Goal: Complete application form

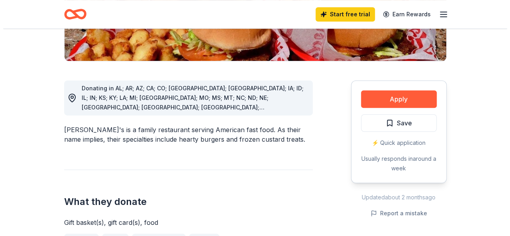
scroll to position [216, 0]
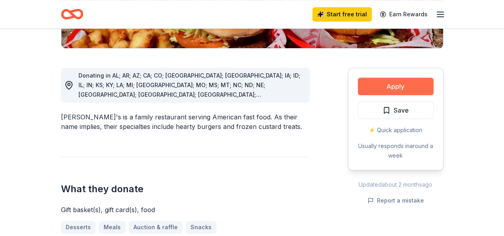
click at [414, 78] on button "Apply" at bounding box center [396, 87] width 76 height 18
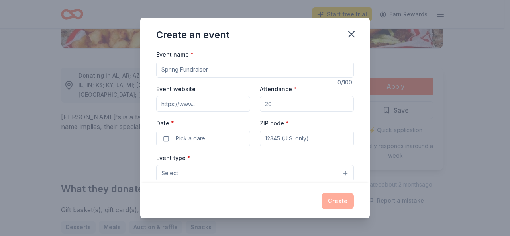
click at [264, 69] on input "Event name *" at bounding box center [255, 70] width 198 height 16
type input "The Color Run"
click at [271, 99] on input "Attendance *" at bounding box center [307, 104] width 94 height 16
type input "500"
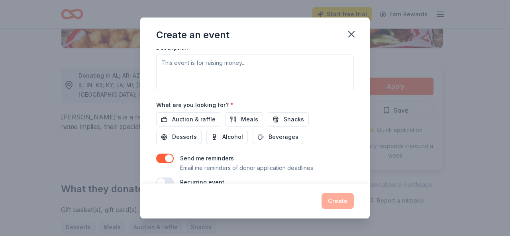
scroll to position [226, 0]
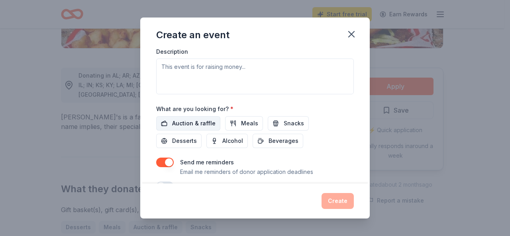
click at [198, 122] on span "Auction & raffle" at bounding box center [193, 124] width 43 height 10
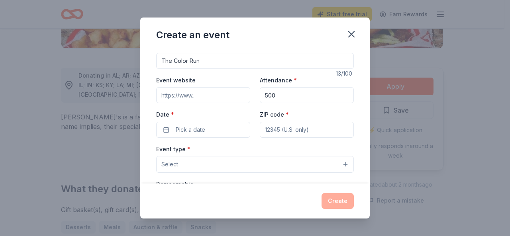
scroll to position [0, 0]
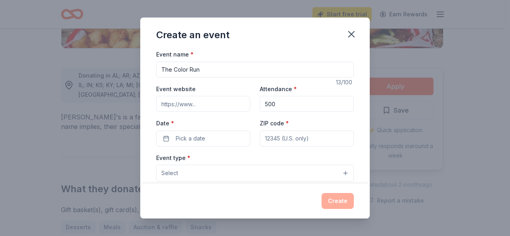
click at [202, 106] on input "Event website" at bounding box center [203, 104] width 94 height 16
paste input "https://www.olatheschools.org/scarborough"
type input "https://www.olatheschools.org/scarborough"
click at [202, 136] on span "Pick a date" at bounding box center [190, 139] width 29 height 10
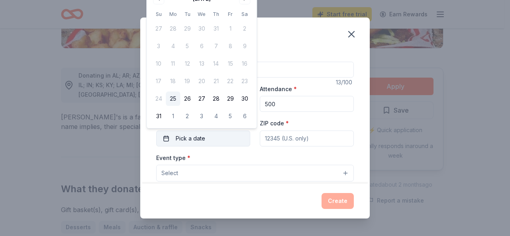
scroll to position [0, 0]
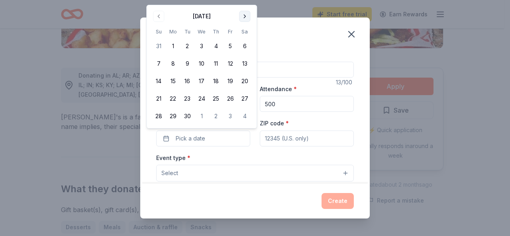
click at [246, 16] on button "Go to next month" at bounding box center [244, 16] width 11 height 11
click at [228, 46] on button "3" at bounding box center [230, 46] width 14 height 14
click at [252, 153] on div "Event type * Select" at bounding box center [255, 167] width 198 height 29
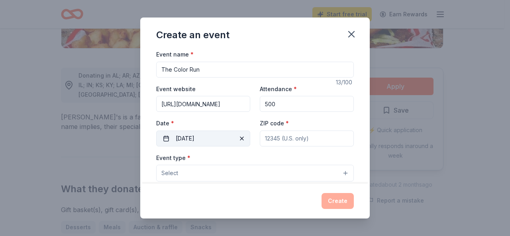
click at [210, 138] on button "10/03/2025" at bounding box center [203, 139] width 94 height 16
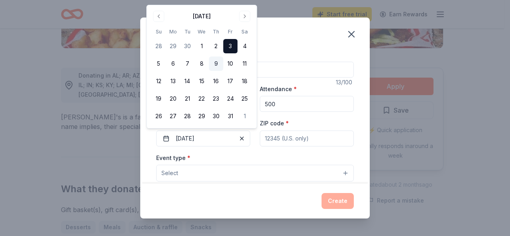
click at [218, 64] on button "9" at bounding box center [216, 64] width 14 height 14
click at [243, 157] on div "Event type * Select" at bounding box center [255, 167] width 198 height 29
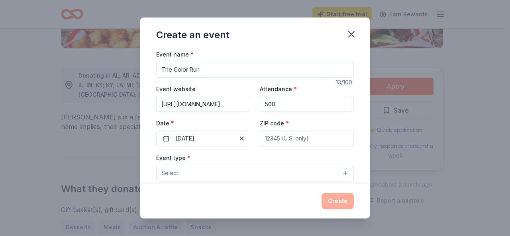
click at [284, 141] on input "ZIP code *" at bounding box center [307, 139] width 94 height 16
type input "2244 South Lennox Drive"
click at [301, 140] on input "ZIP code *" at bounding box center [307, 139] width 94 height 16
type input "66062"
click at [216, 171] on button "Select" at bounding box center [255, 173] width 198 height 17
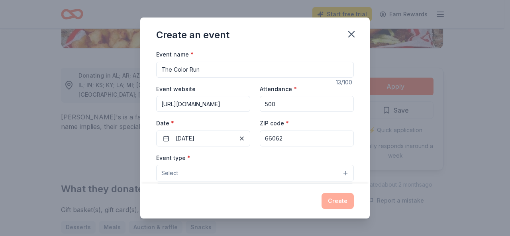
click at [342, 171] on button "Select" at bounding box center [255, 173] width 198 height 17
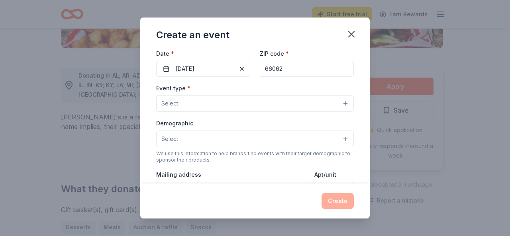
scroll to position [73, 0]
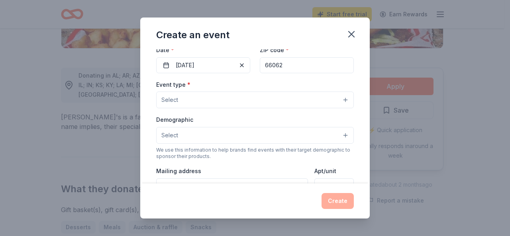
click at [295, 100] on button "Select" at bounding box center [255, 100] width 198 height 17
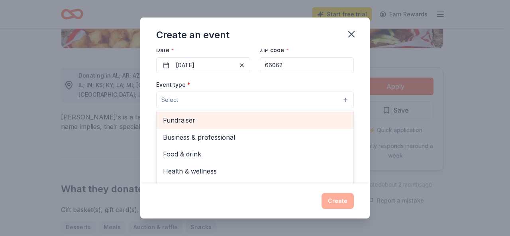
click at [284, 120] on span "Fundraiser" at bounding box center [255, 120] width 184 height 10
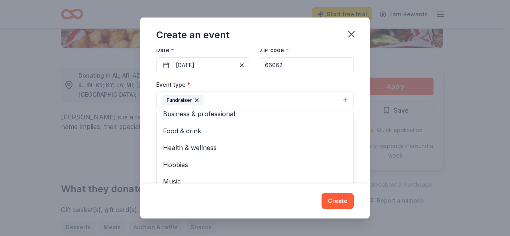
scroll to position [9, 0]
click at [358, 157] on div "Event name * The Color Run 13 /100 Event website https://www.olatheschools.org/…" at bounding box center [255, 116] width 230 height 134
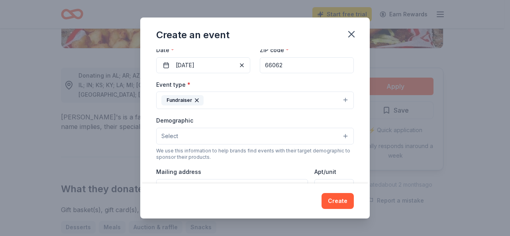
click at [338, 100] on button "Fundraiser" at bounding box center [255, 101] width 198 height 18
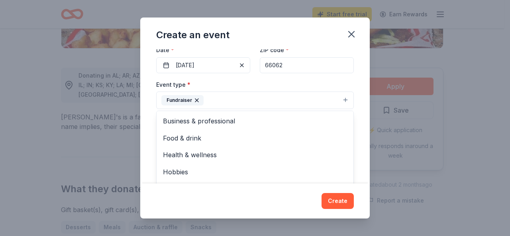
click at [352, 140] on div "Event name * The Color Run 13 /100 Event website https://www.olatheschools.org/…" at bounding box center [255, 116] width 230 height 134
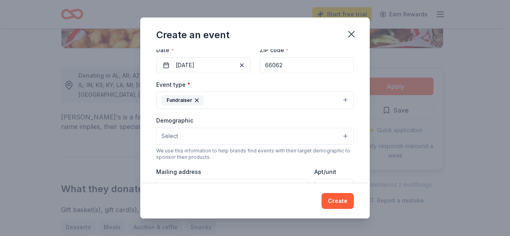
click at [301, 132] on button "Select" at bounding box center [255, 136] width 198 height 17
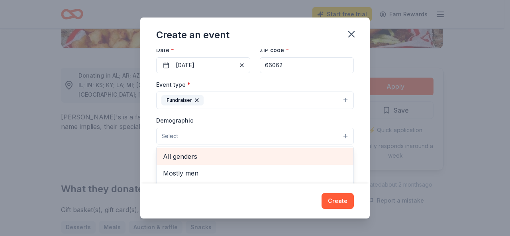
click at [280, 154] on span "All genders" at bounding box center [255, 156] width 184 height 10
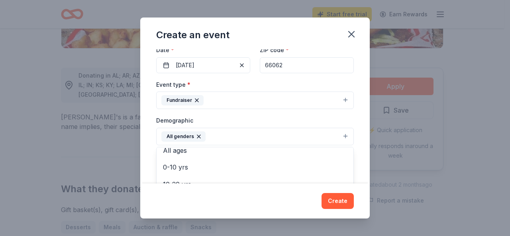
scroll to position [40, 0]
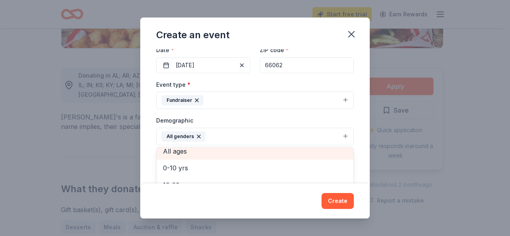
click at [308, 149] on span "All ages" at bounding box center [255, 151] width 184 height 10
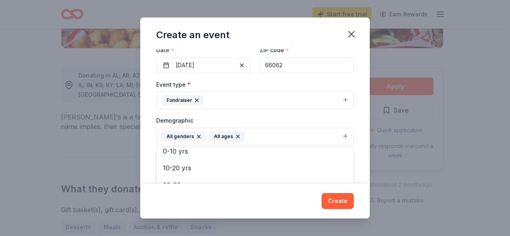
scroll to position [23, 0]
click at [357, 143] on div "Event name * The Color Run 13 /100 Event website https://www.olatheschools.org/…" at bounding box center [255, 116] width 230 height 134
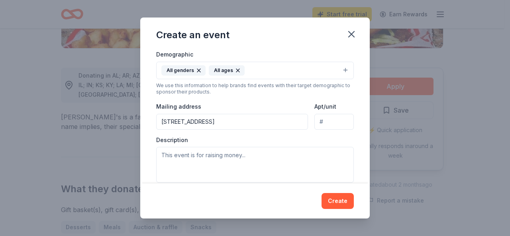
scroll to position [143, 0]
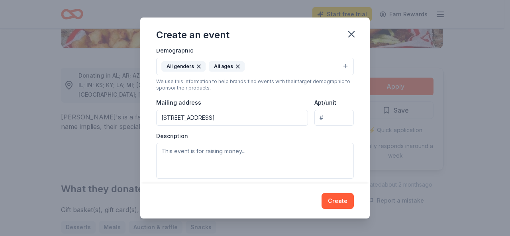
drag, startPoint x: 238, startPoint y: 114, endPoint x: 142, endPoint y: 120, distance: 95.5
click at [142, 120] on div "Event name * The Color Run 13 /100 Event website https://www.olatheschools.org/…" at bounding box center [255, 116] width 230 height 134
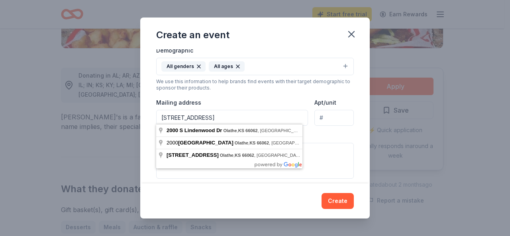
type input "2000 S. Lindenwood Dr. Olathe, KS 66062"
click at [338, 143] on textarea at bounding box center [255, 161] width 198 height 36
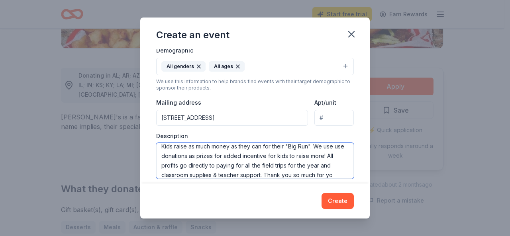
scroll to position [14, 0]
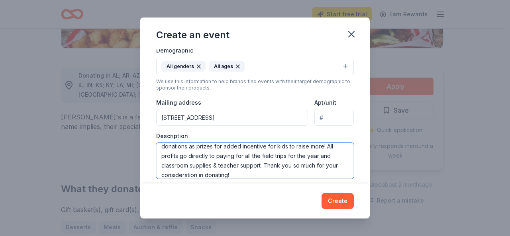
type textarea "Kids raise as much money as they can for their "Big Run". We use use donations …"
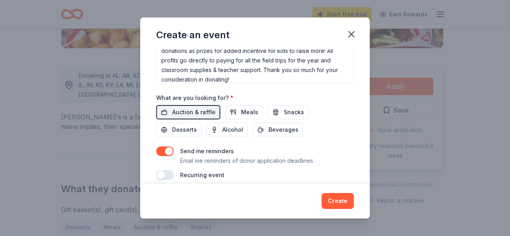
scroll to position [246, 0]
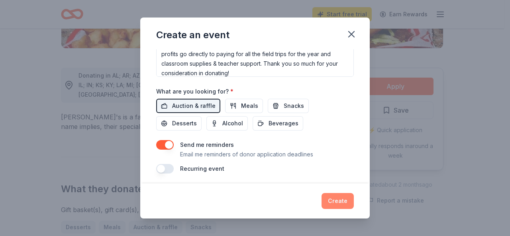
click at [339, 201] on button "Create" at bounding box center [338, 201] width 32 height 16
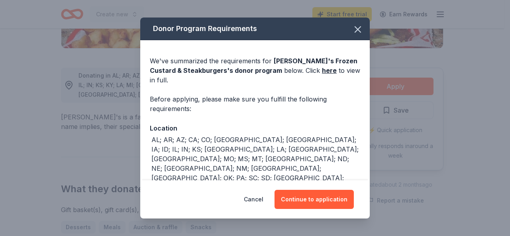
scroll to position [5, 0]
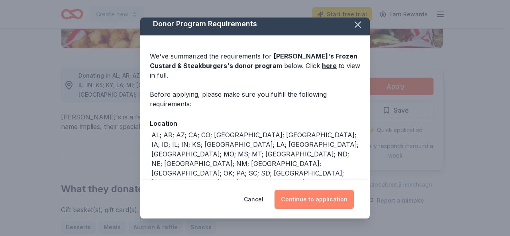
click at [322, 194] on button "Continue to application" at bounding box center [314, 199] width 79 height 19
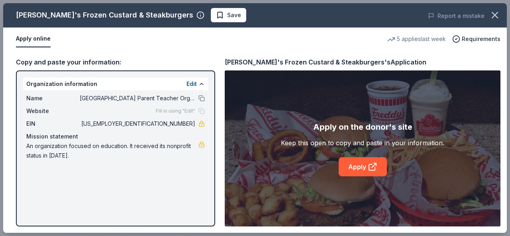
click at [358, 165] on div "Freddy's Frozen Custard & Steakburgers Save Report a mistake Apply online 5 app…" at bounding box center [255, 118] width 504 height 230
click at [373, 165] on div "Freddy's Frozen Custard & Steakburgers Save Report a mistake Apply online 5 app…" at bounding box center [255, 118] width 504 height 230
click at [422, 53] on div "Freddy's Frozen Custard & Steakburgers Save Report a mistake Apply online 5 app…" at bounding box center [255, 118] width 504 height 230
click at [354, 164] on div "Freddy's Frozen Custard & Steakburgers Save Report a mistake Apply online 5 app…" at bounding box center [255, 118] width 504 height 230
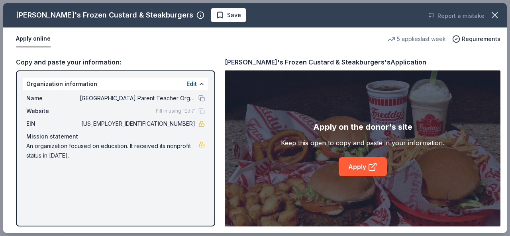
click at [368, 167] on div "Freddy's Frozen Custard & Steakburgers Save Report a mistake Apply online 5 app…" at bounding box center [255, 118] width 504 height 230
click at [193, 18] on div "Freddy's Frozen Custard & Steakburgers Save Report a mistake Apply online 5 app…" at bounding box center [255, 118] width 504 height 230
click at [192, 14] on div "Freddy's Frozen Custard & Steakburgers Save Report a mistake Apply online 5 app…" at bounding box center [255, 118] width 504 height 230
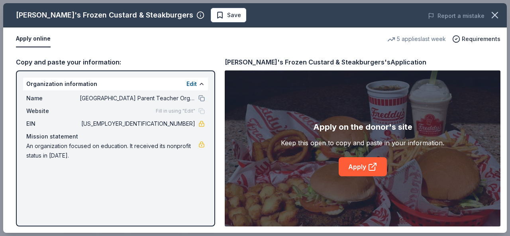
click at [180, 45] on div "Freddy's Frozen Custard & Steakburgers Save Report a mistake Apply online 5 app…" at bounding box center [255, 118] width 504 height 230
click at [213, 64] on div "Freddy's Frozen Custard & Steakburgers Save Report a mistake Apply online 5 app…" at bounding box center [255, 118] width 504 height 230
click at [41, 39] on div "Freddy's Frozen Custard & Steakburgers Save Report a mistake Apply online 5 app…" at bounding box center [255, 118] width 504 height 230
click at [139, 60] on div "Freddy's Frozen Custard & Steakburgers Save Report a mistake Apply online 5 app…" at bounding box center [255, 118] width 504 height 230
click at [187, 16] on div "Freddy's Frozen Custard & Steakburgers Save Report a mistake Apply online 5 app…" at bounding box center [255, 118] width 504 height 230
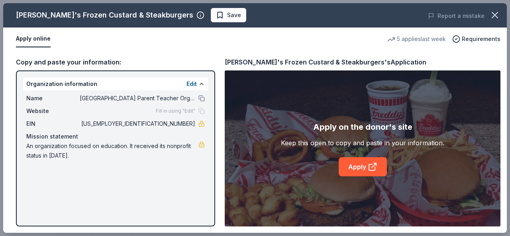
click at [187, 16] on div "Freddy's Frozen Custard & Steakburgers Save Report a mistake Apply online 5 app…" at bounding box center [255, 118] width 504 height 230
click at [365, 165] on div "Freddy's Frozen Custard & Steakburgers Save Report a mistake Apply online 5 app…" at bounding box center [255, 118] width 504 height 230
click at [374, 169] on div "Freddy's Frozen Custard & Steakburgers Save Report a mistake Apply online 5 app…" at bounding box center [255, 118] width 504 height 230
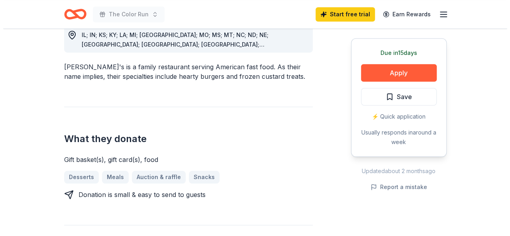
scroll to position [268, 0]
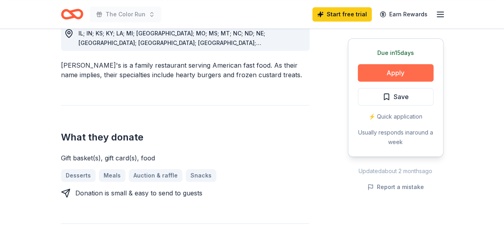
click at [400, 67] on button "Apply" at bounding box center [396, 73] width 76 height 18
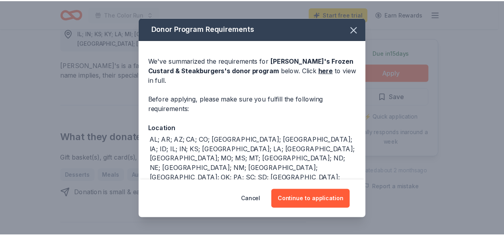
scroll to position [16, 0]
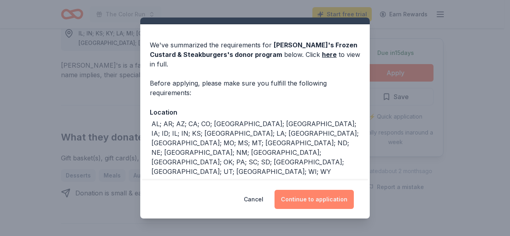
click at [301, 200] on button "Continue to application" at bounding box center [314, 199] width 79 height 19
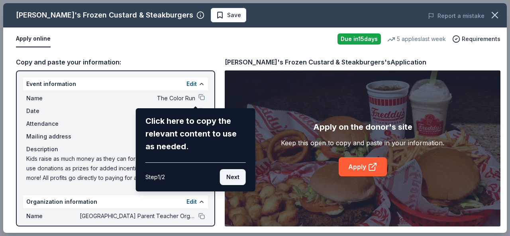
click at [238, 178] on button "Next" at bounding box center [233, 177] width 26 height 16
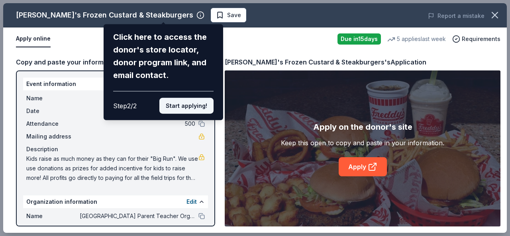
click at [200, 106] on button "Start applying!" at bounding box center [186, 106] width 54 height 16
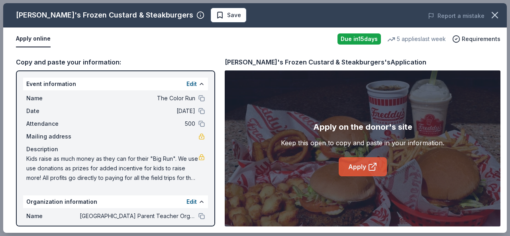
click at [357, 171] on link "Apply" at bounding box center [363, 166] width 48 height 19
click at [356, 166] on link "Apply" at bounding box center [363, 166] width 48 height 19
click at [496, 13] on icon "button" at bounding box center [494, 15] width 11 height 11
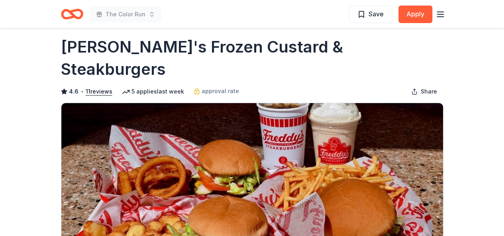
scroll to position [0, 0]
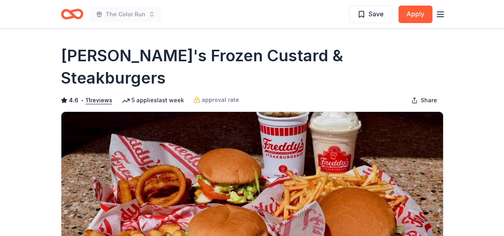
click at [440, 13] on icon "button" at bounding box center [441, 15] width 10 height 10
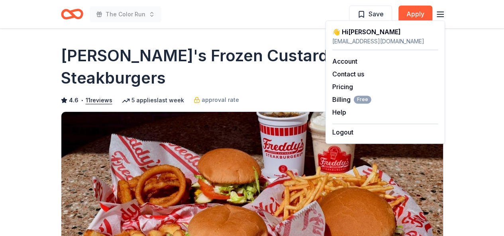
click at [399, 42] on div "sclancerfamily@gmail.com" at bounding box center [385, 42] width 106 height 10
click at [354, 30] on div "👋 Hi Sarah" at bounding box center [385, 32] width 106 height 10
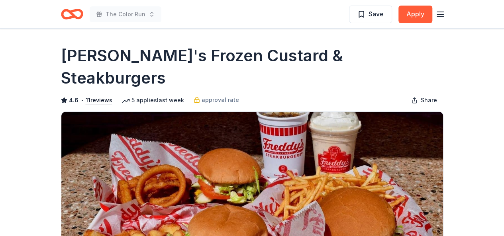
click at [62, 16] on icon "Home" at bounding box center [68, 14] width 12 height 8
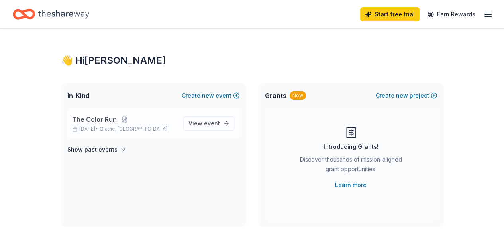
click at [91, 118] on span "The Color Run" at bounding box center [94, 120] width 45 height 10
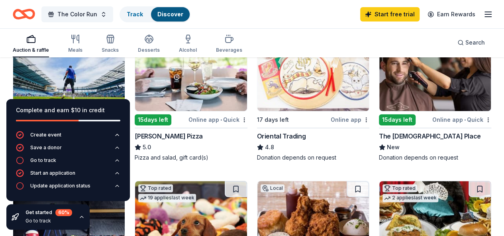
scroll to position [115, 0]
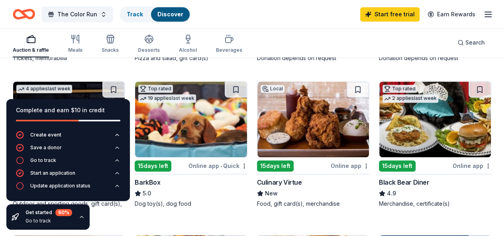
scroll to position [202, 0]
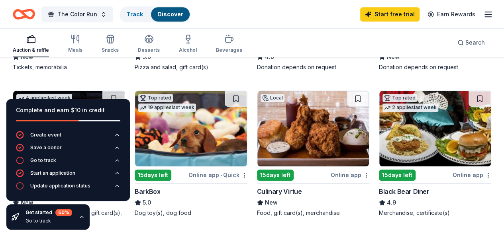
click at [79, 216] on icon "button" at bounding box center [82, 217] width 6 height 6
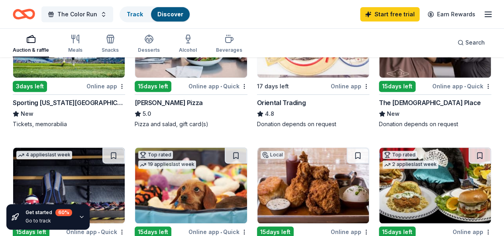
scroll to position [141, 0]
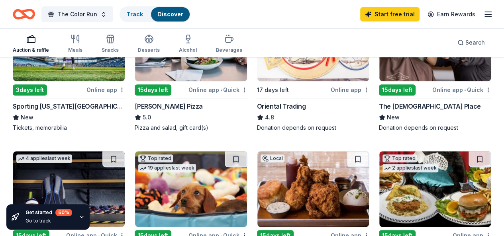
click at [73, 111] on div "Sporting Kansas City" at bounding box center [69, 107] width 112 height 10
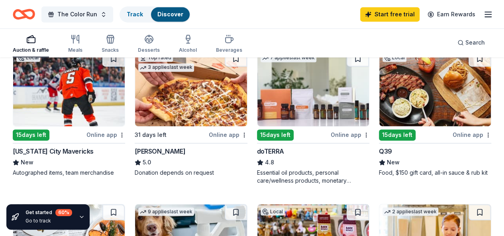
scroll to position [552, 0]
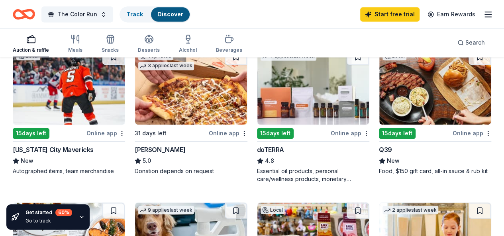
click at [379, 111] on img at bounding box center [435, 87] width 112 height 76
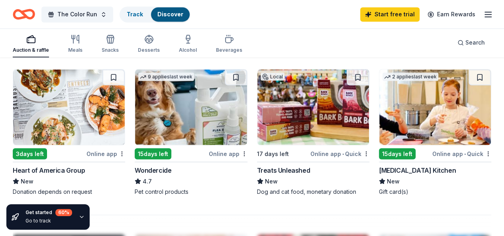
scroll to position [693, 0]
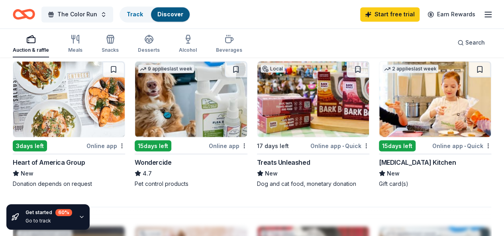
click at [80, 217] on icon "button" at bounding box center [81, 217] width 3 height 2
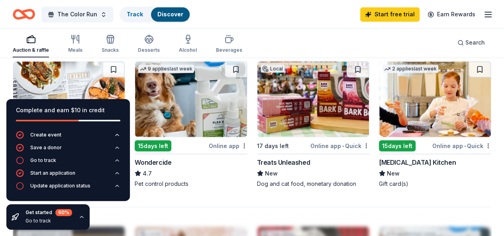
click at [80, 217] on icon "button" at bounding box center [81, 217] width 3 height 2
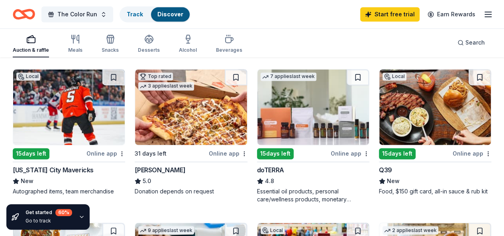
scroll to position [535, 0]
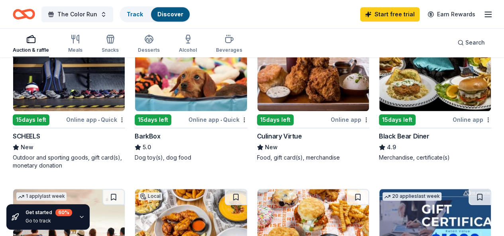
scroll to position [252, 0]
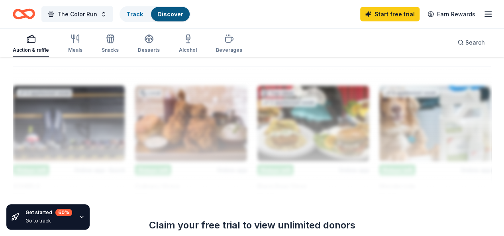
scroll to position [844, 0]
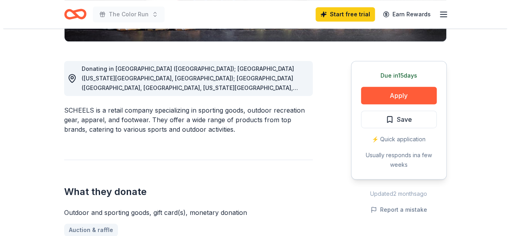
scroll to position [202, 0]
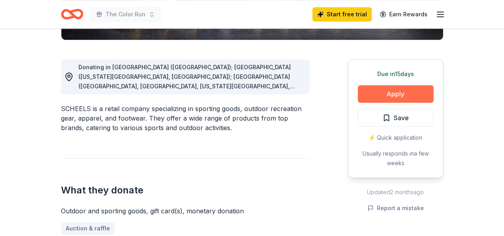
click at [391, 94] on button "Apply" at bounding box center [396, 94] width 76 height 18
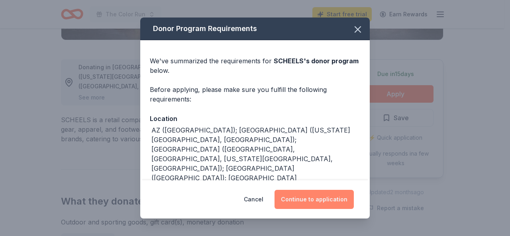
click at [316, 204] on button "Continue to application" at bounding box center [314, 199] width 79 height 19
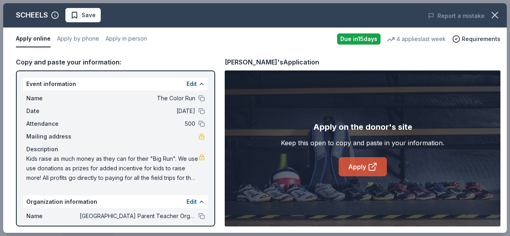
click at [359, 166] on link "Apply" at bounding box center [363, 166] width 48 height 19
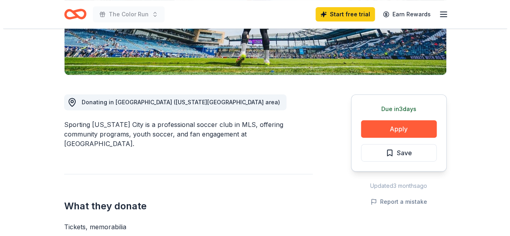
scroll to position [181, 0]
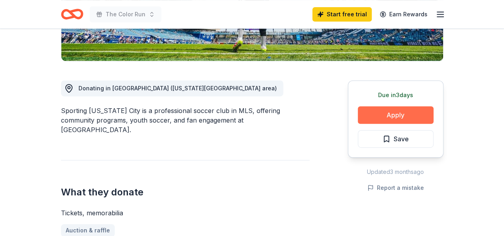
click at [394, 117] on button "Apply" at bounding box center [396, 115] width 76 height 18
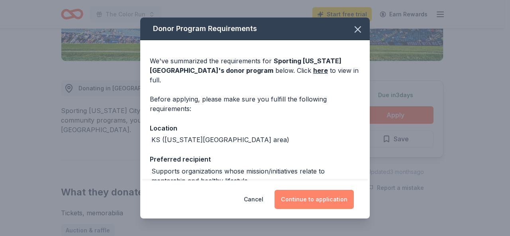
click at [302, 197] on button "Continue to application" at bounding box center [314, 199] width 79 height 19
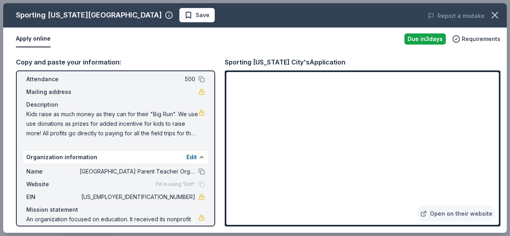
scroll to position [62, 0]
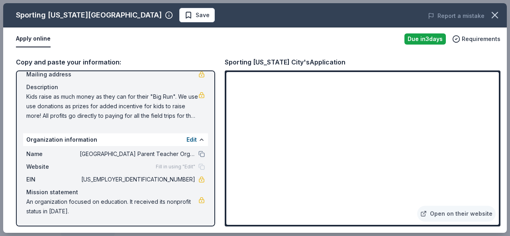
drag, startPoint x: 189, startPoint y: 181, endPoint x: 167, endPoint y: 177, distance: 23.1
click at [167, 177] on div "EIN 48-1119336" at bounding box center [115, 180] width 179 height 10
click at [464, 212] on link "Open on their website" at bounding box center [456, 214] width 79 height 16
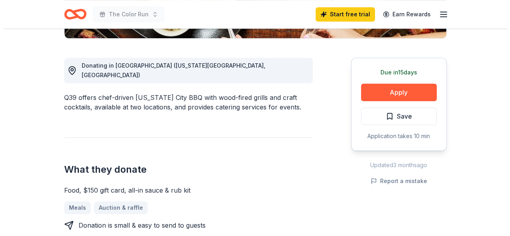
scroll to position [226, 0]
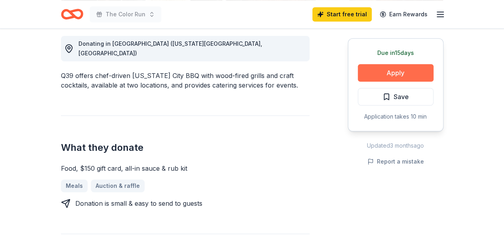
click at [418, 72] on button "Apply" at bounding box center [396, 73] width 76 height 18
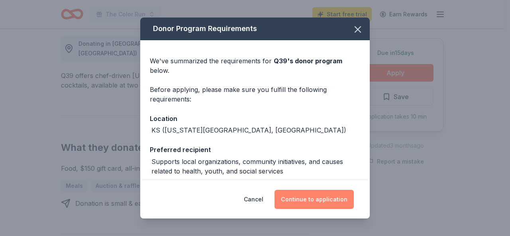
click at [314, 198] on button "Continue to application" at bounding box center [314, 199] width 79 height 19
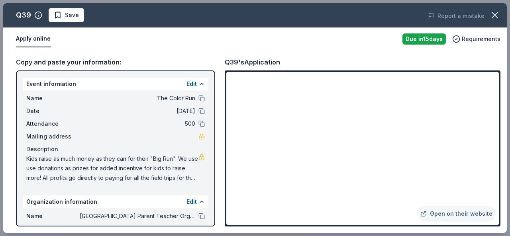
click at [478, 51] on div "Copy and paste your information: Event information Edit Name The Color Run Date…" at bounding box center [255, 142] width 504 height 183
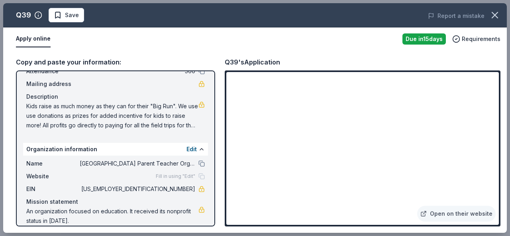
scroll to position [62, 0]
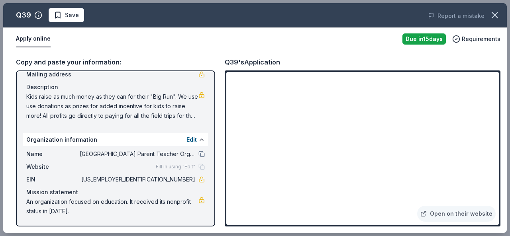
click at [355, 57] on div "Q39's Application" at bounding box center [363, 62] width 276 height 10
click at [494, 13] on icon "button" at bounding box center [494, 15] width 11 height 11
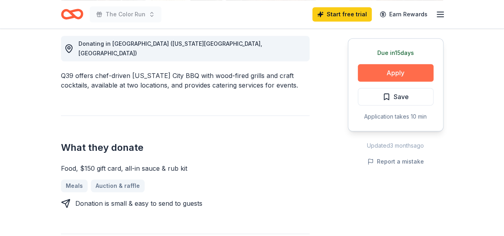
click at [377, 75] on button "Apply" at bounding box center [396, 73] width 76 height 18
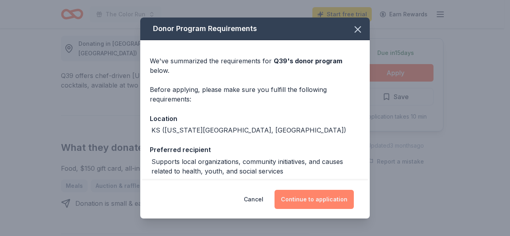
click at [312, 198] on button "Continue to application" at bounding box center [314, 199] width 79 height 19
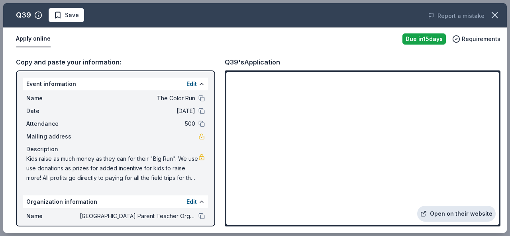
click at [441, 214] on link "Open on their website" at bounding box center [456, 214] width 79 height 16
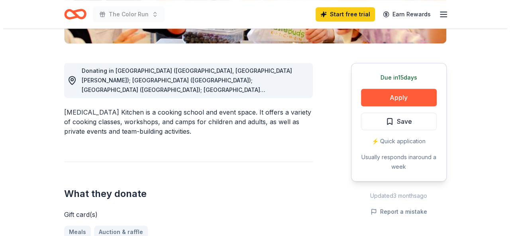
scroll to position [187, 0]
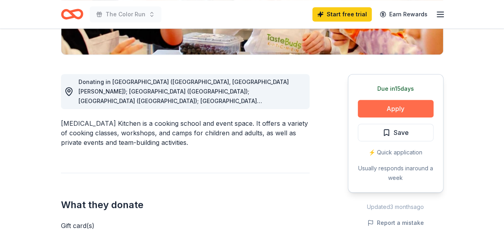
click at [399, 104] on button "Apply" at bounding box center [396, 109] width 76 height 18
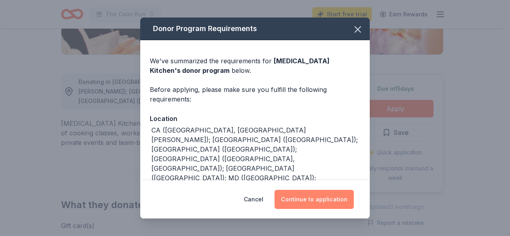
click at [315, 203] on button "Continue to application" at bounding box center [314, 199] width 79 height 19
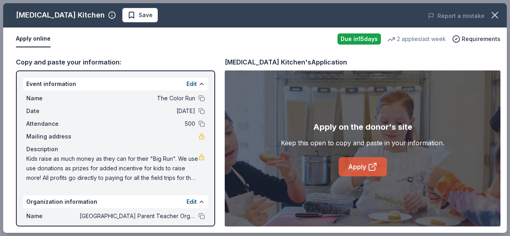
click at [373, 164] on icon at bounding box center [373, 167] width 10 height 10
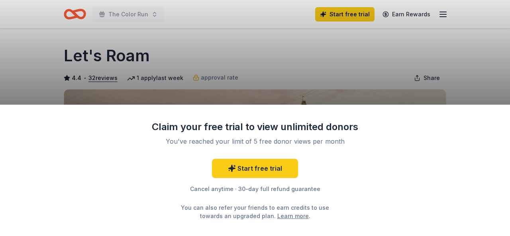
click at [391, 63] on div "Claim your free trial to view unlimited donors You've reached your limit of 5 f…" at bounding box center [255, 118] width 510 height 236
click at [462, 72] on div "Claim your free trial to view unlimited donors You've reached your limit of 5 f…" at bounding box center [255, 118] width 510 height 236
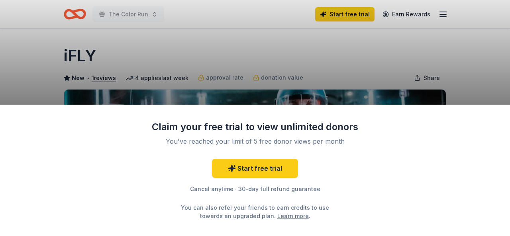
click at [377, 57] on div "Claim your free trial to view unlimited donors You've reached your limit of 5 f…" at bounding box center [255, 118] width 510 height 236
